Goal: Task Accomplishment & Management: Complete application form

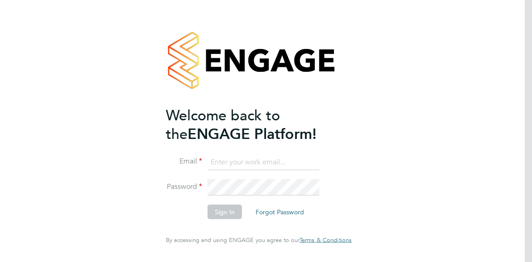
type input "[EMAIL_ADDRESS][DOMAIN_NAME]"
click at [225, 209] on button "Sign In" at bounding box center [225, 211] width 34 height 15
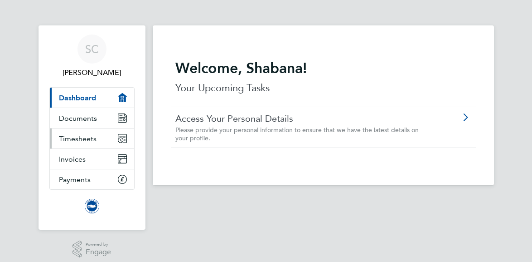
click at [87, 141] on span "Timesheets" at bounding box center [78, 138] width 38 height 9
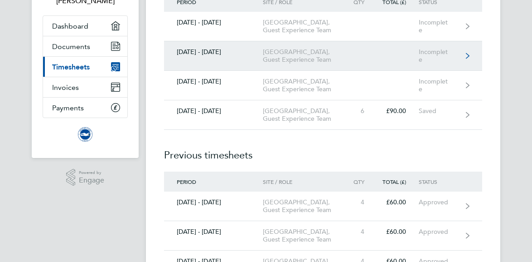
scroll to position [78, 0]
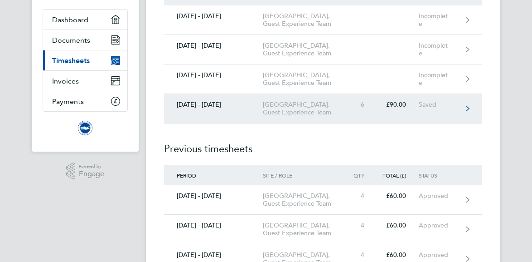
click at [470, 111] on icon at bounding box center [468, 108] width 4 height 6
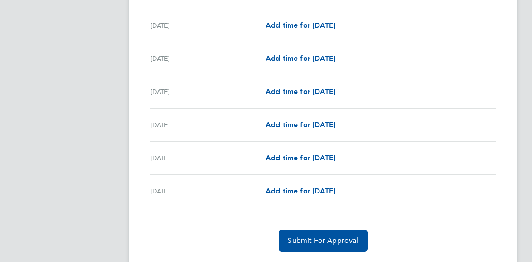
scroll to position [1094, 0]
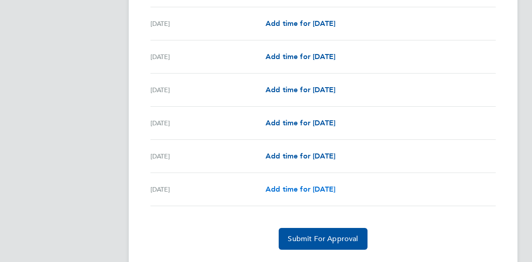
click at [334, 189] on span "Add time for [DATE]" at bounding box center [301, 188] width 70 height 9
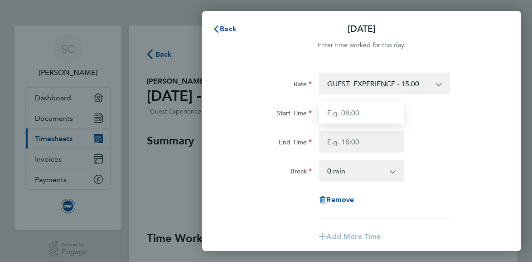
click at [353, 116] on input "Start Time" at bounding box center [361, 113] width 85 height 22
type input "10:15"
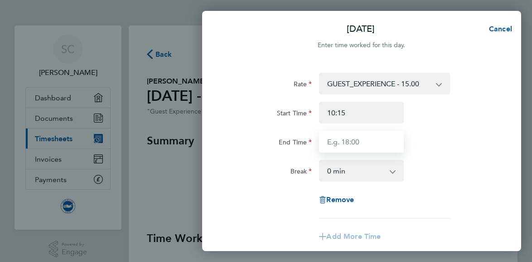
click at [356, 140] on input "End Time" at bounding box center [361, 142] width 85 height 22
type input "14:15"
click at [437, 84] on select "GUEST_EXPERIENCE - 15.00" at bounding box center [379, 83] width 118 height 20
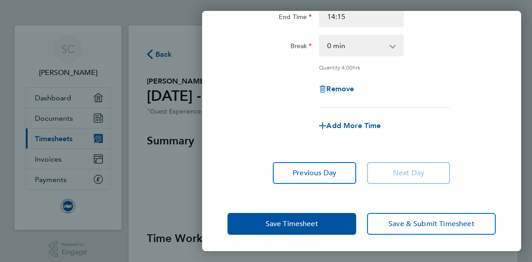
scroll to position [126, 0]
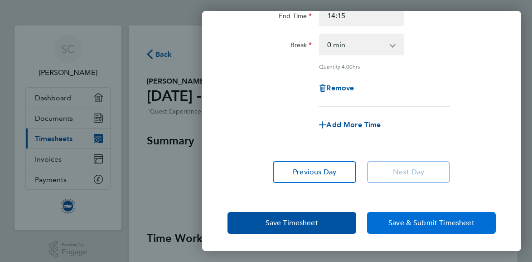
click at [435, 222] on span "Save & Submit Timesheet" at bounding box center [431, 222] width 86 height 9
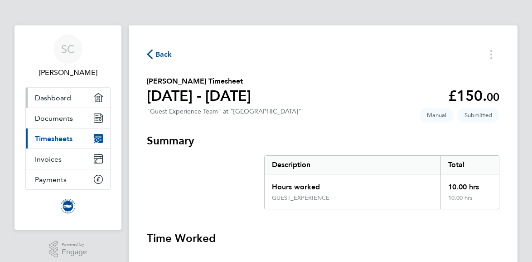
click at [45, 90] on link "Dashboard" at bounding box center [68, 97] width 84 height 20
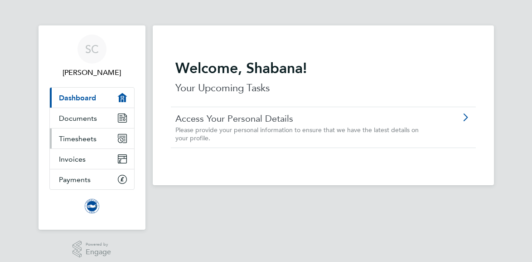
click at [87, 143] on link "Timesheets" at bounding box center [92, 138] width 84 height 20
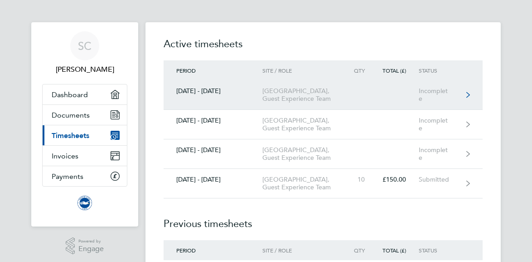
scroll to position [2, 0]
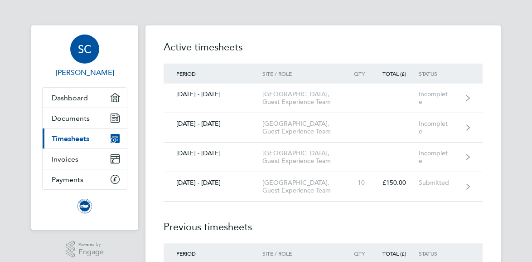
click at [78, 49] on span "SC" at bounding box center [85, 49] width 14 height 12
